Goal: Transaction & Acquisition: Subscribe to service/newsletter

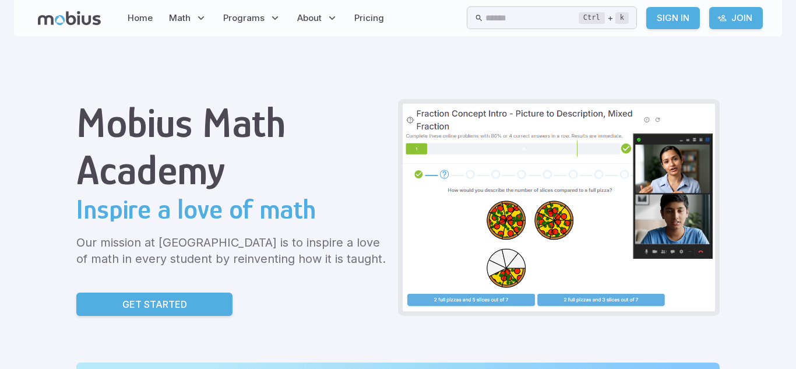
click at [174, 295] on link "Get Started" at bounding box center [154, 303] width 156 height 23
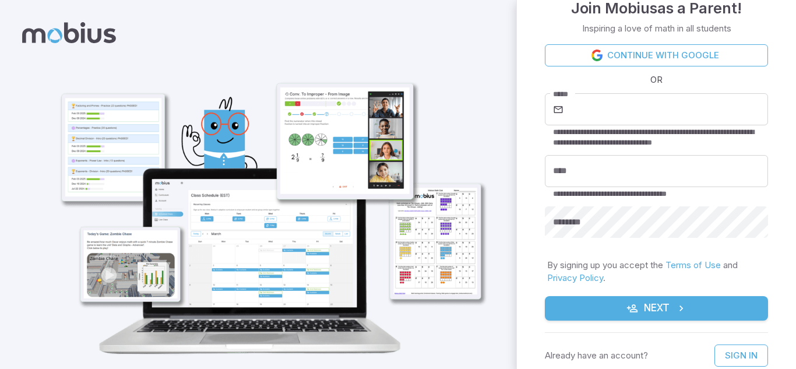
click at [631, 310] on icon "submit" at bounding box center [632, 308] width 12 height 12
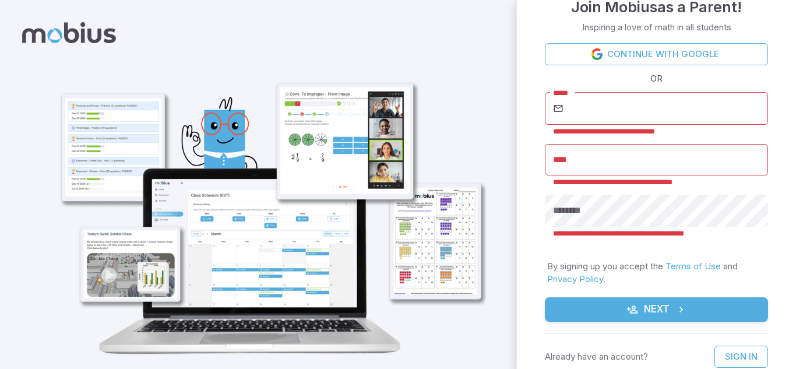
click at [631, 310] on icon "submit" at bounding box center [632, 309] width 12 height 12
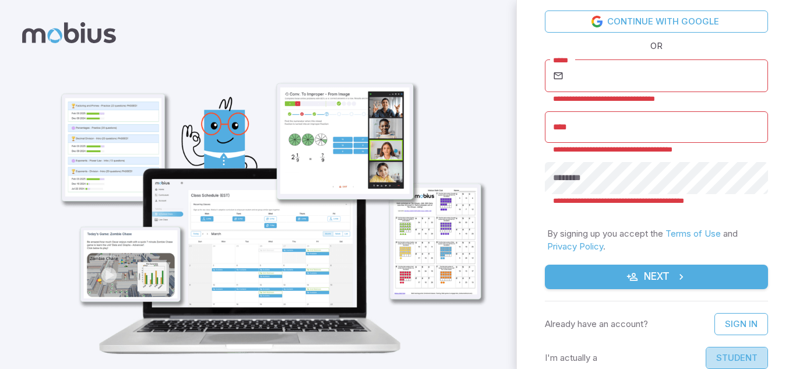
click at [726, 350] on button "Student" at bounding box center [736, 358] width 62 height 22
